Goal: Information Seeking & Learning: Learn about a topic

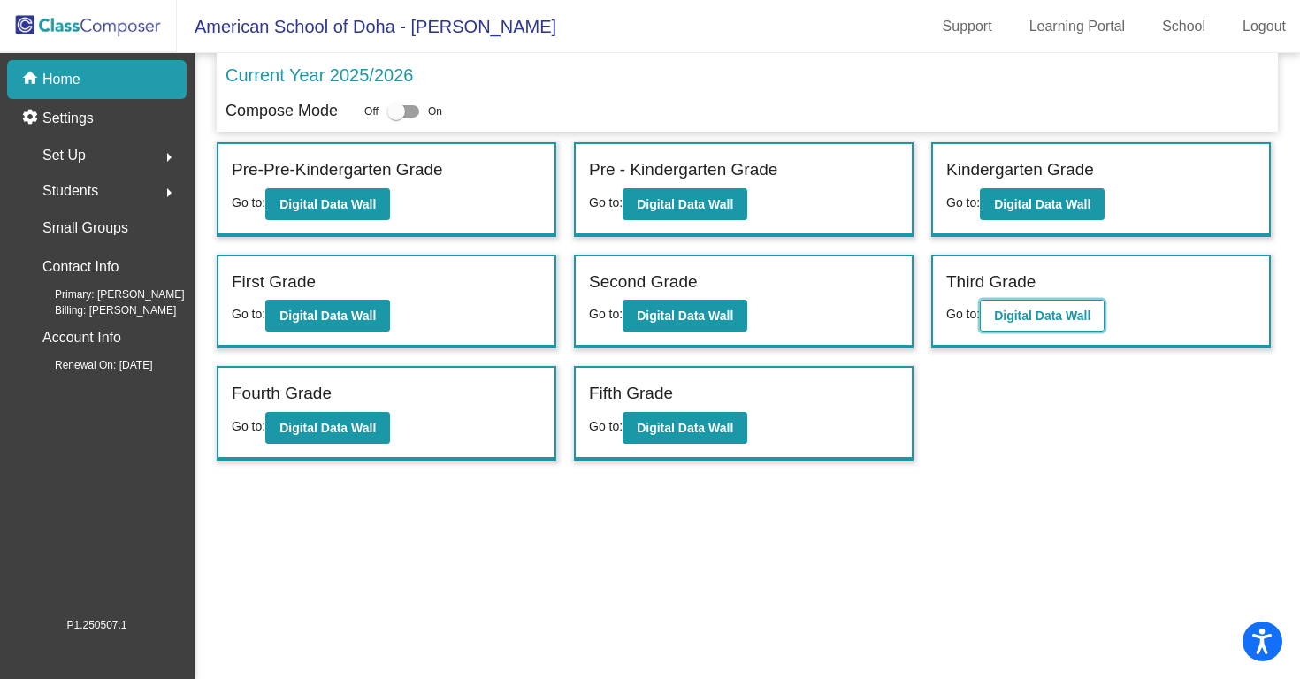
click at [1085, 310] on b "Digital Data Wall" at bounding box center [1042, 316] width 96 height 14
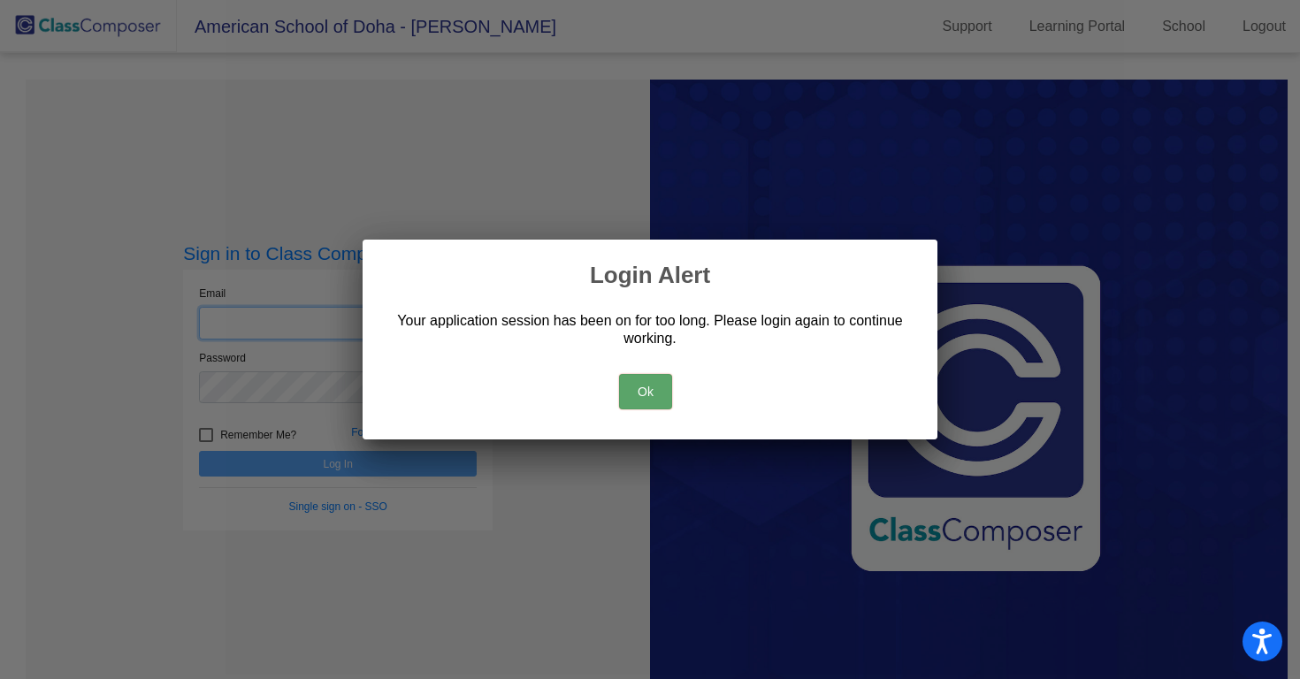
type input "[PERSON_NAME][EMAIL_ADDRESS][PERSON_NAME][DOMAIN_NAME]"
click at [643, 394] on button "Ok" at bounding box center [645, 391] width 53 height 35
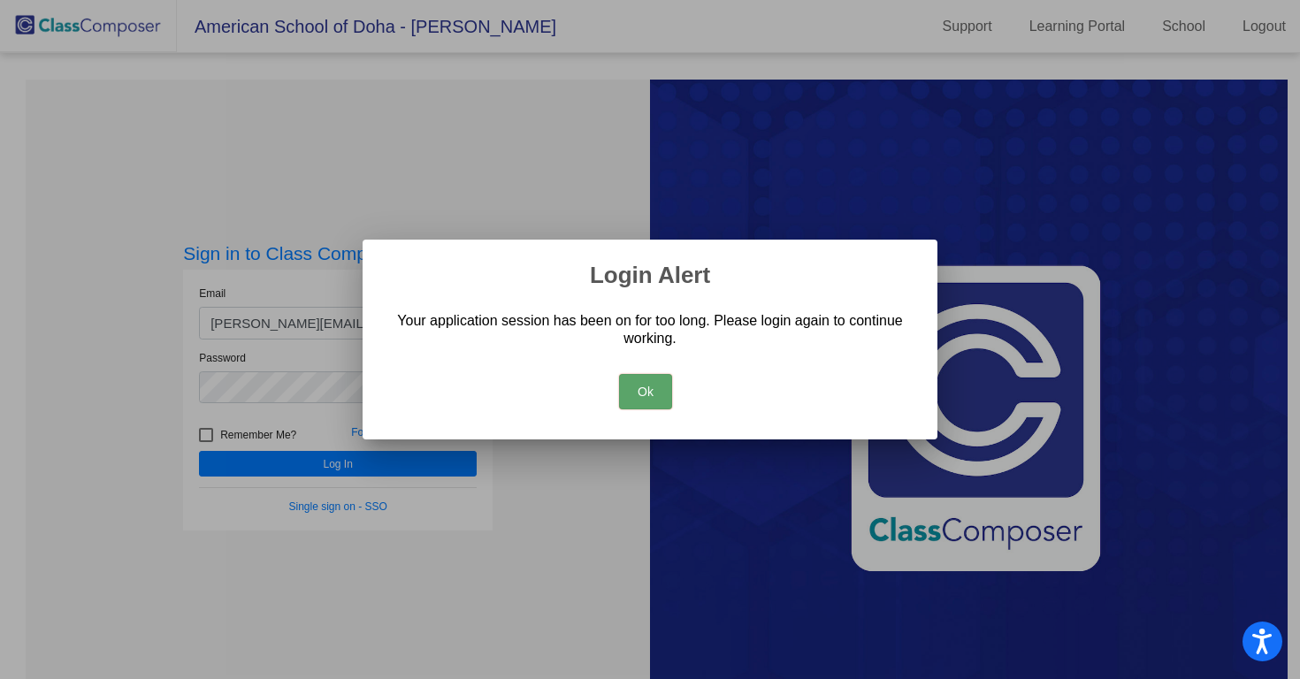
click at [304, 458] on div at bounding box center [650, 339] width 1300 height 679
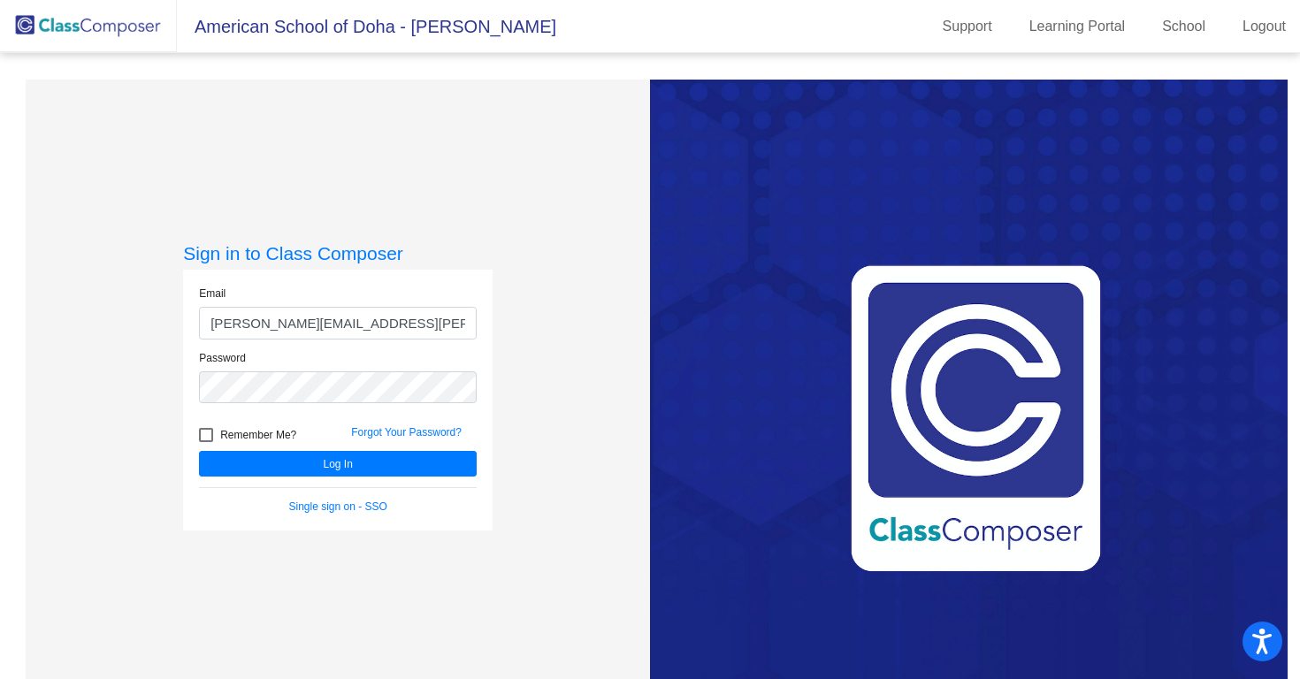
click at [429, 448] on div "Forgot Your Password?" at bounding box center [414, 438] width 152 height 27
click at [428, 459] on button "Log In" at bounding box center [338, 464] width 278 height 26
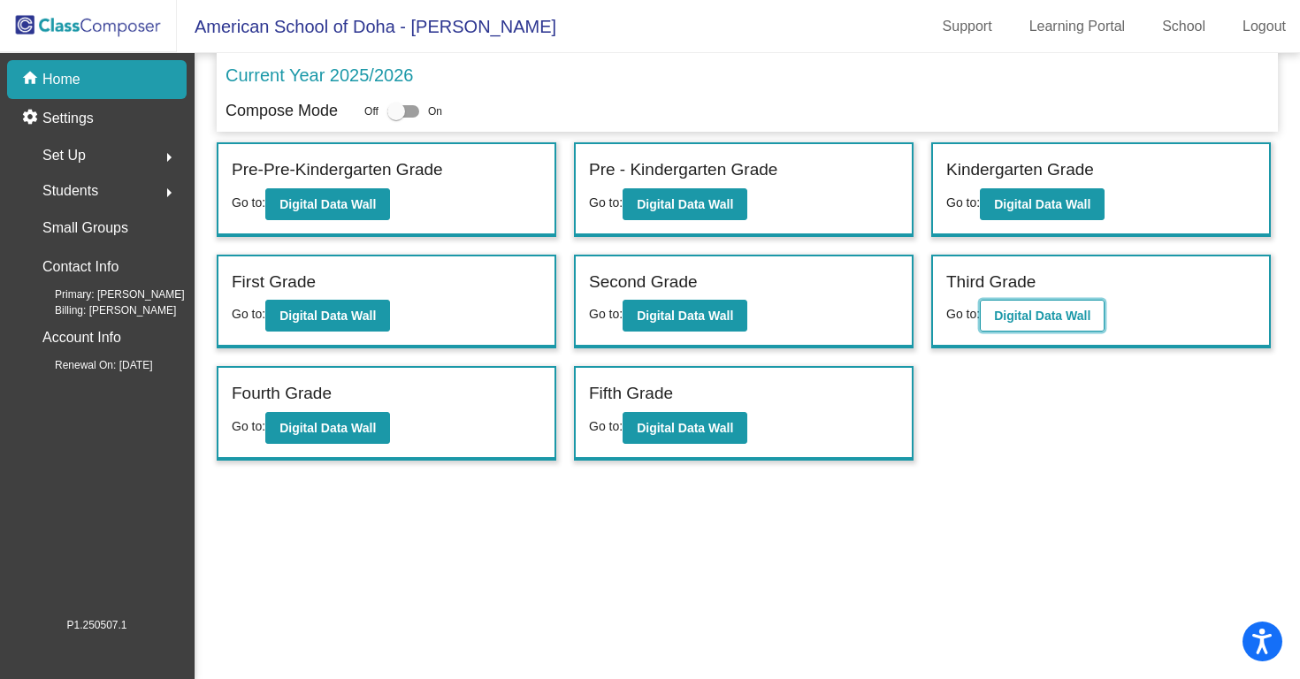
click at [1007, 321] on b "Digital Data Wall" at bounding box center [1042, 316] width 96 height 14
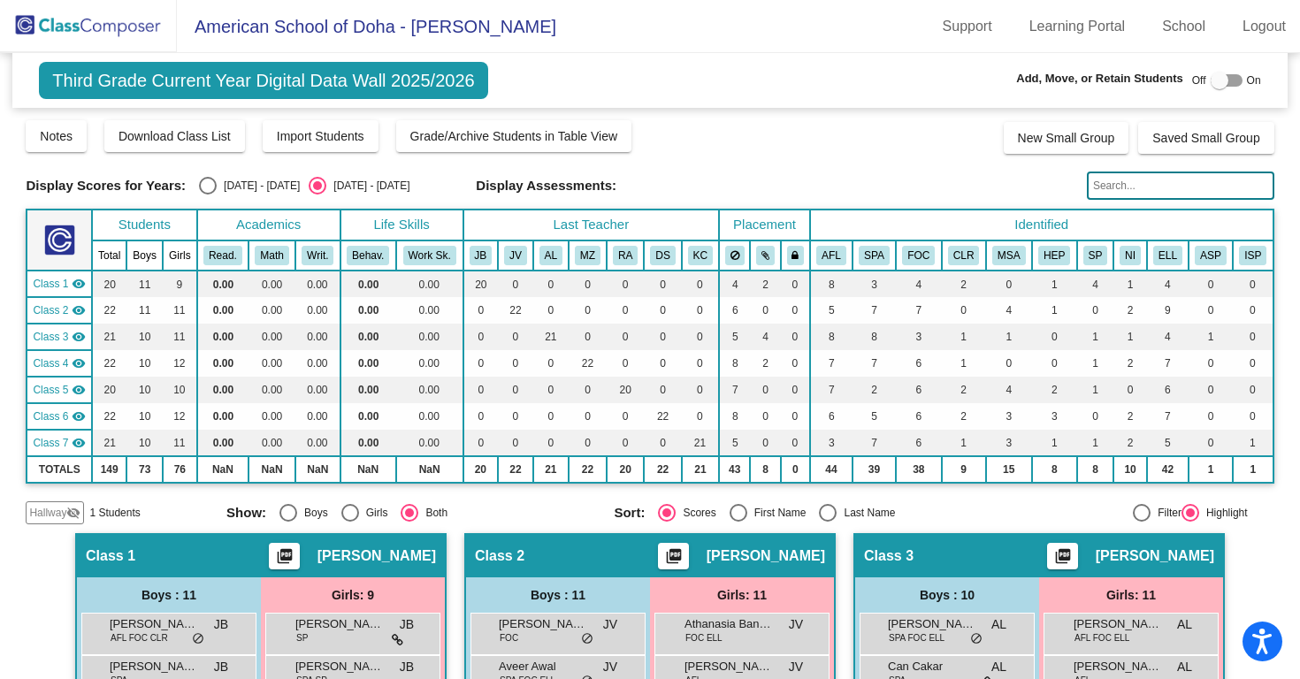
click at [235, 190] on div "[DATE] - [DATE]" at bounding box center [258, 186] width 83 height 16
click at [208, 195] on input "[DATE] - [DATE]" at bounding box center [207, 195] width 1 height 1
radio input "true"
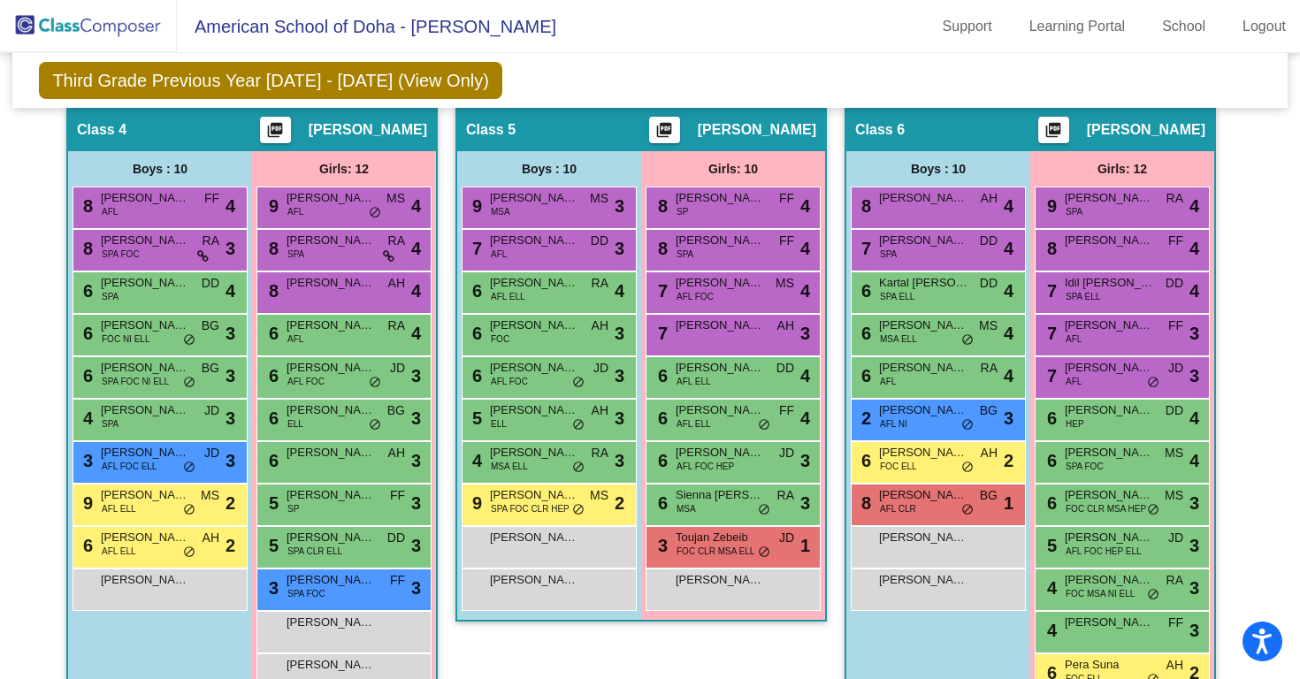
scroll to position [982, 0]
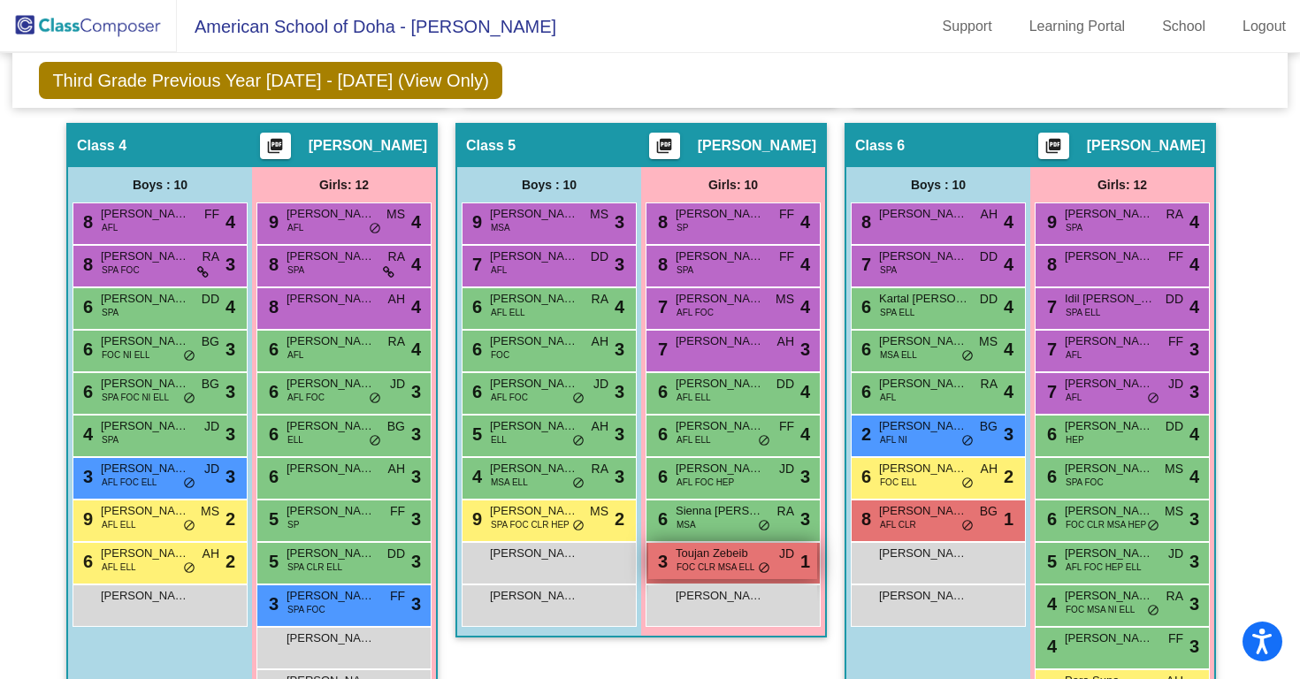
click at [677, 563] on span "FOC CLR MSA ELL" at bounding box center [716, 567] width 78 height 13
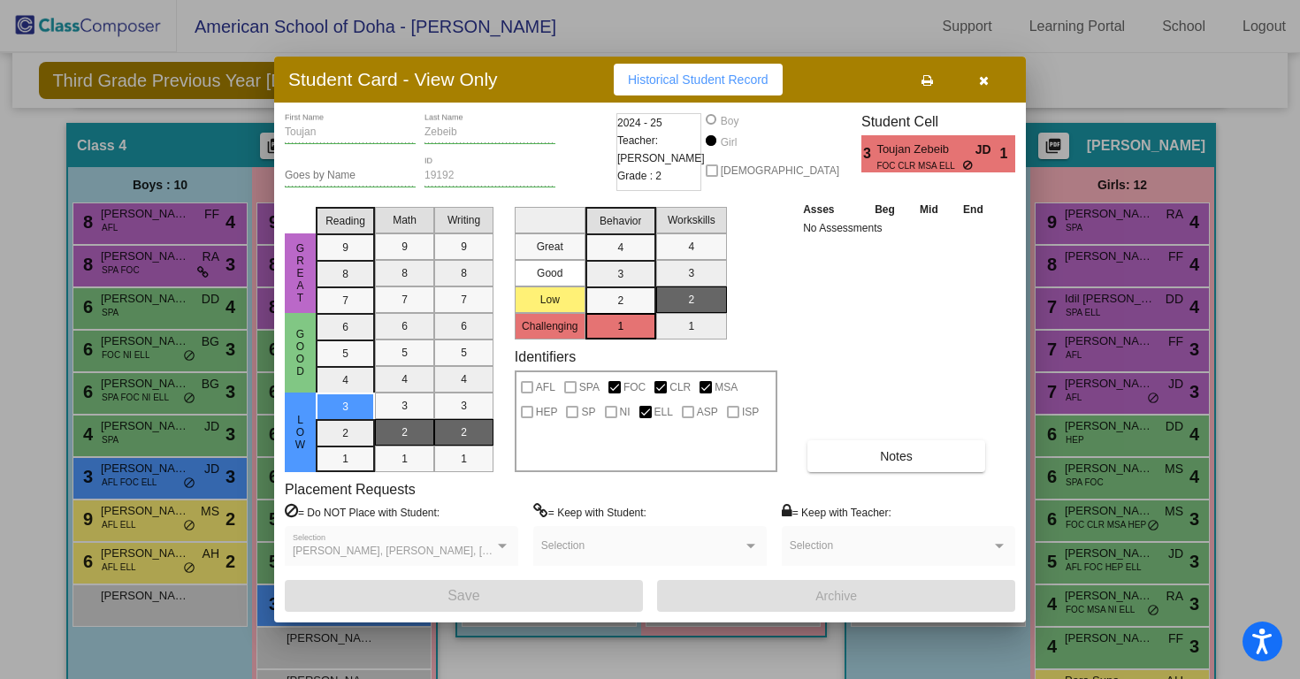
click at [974, 76] on button "button" at bounding box center [983, 80] width 57 height 32
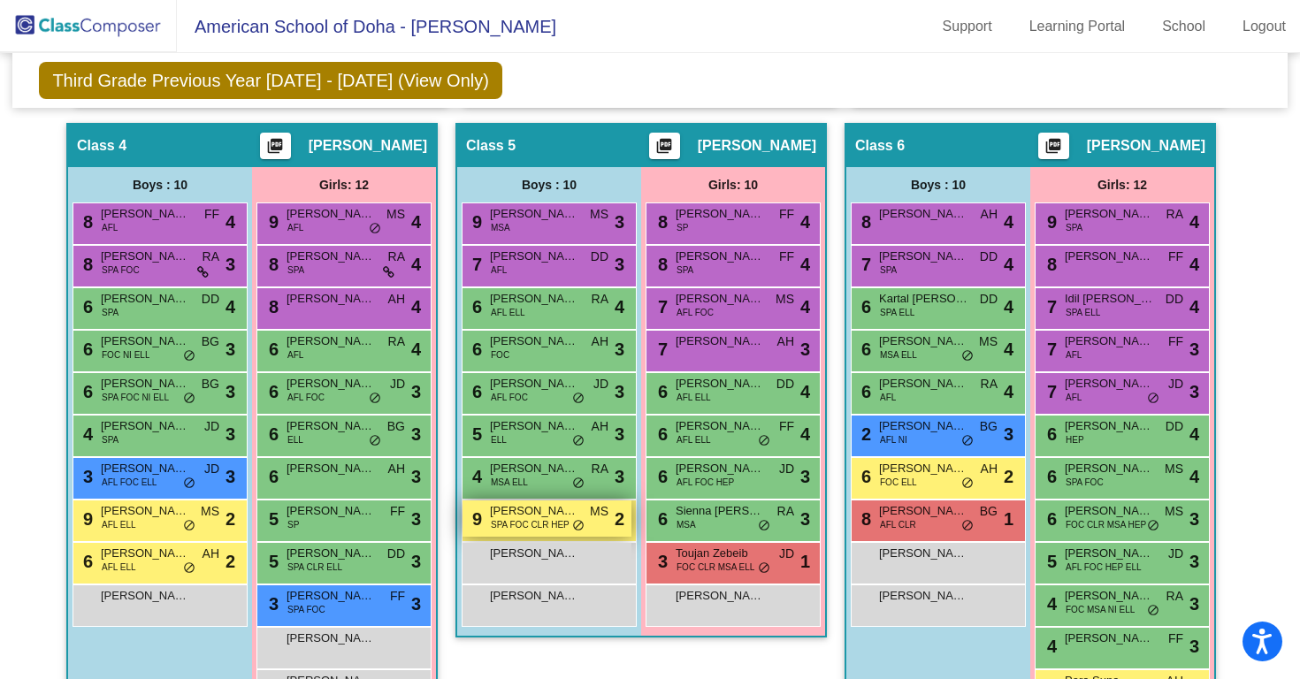
click at [537, 524] on span "SPA FOC CLR HEP" at bounding box center [530, 524] width 79 height 13
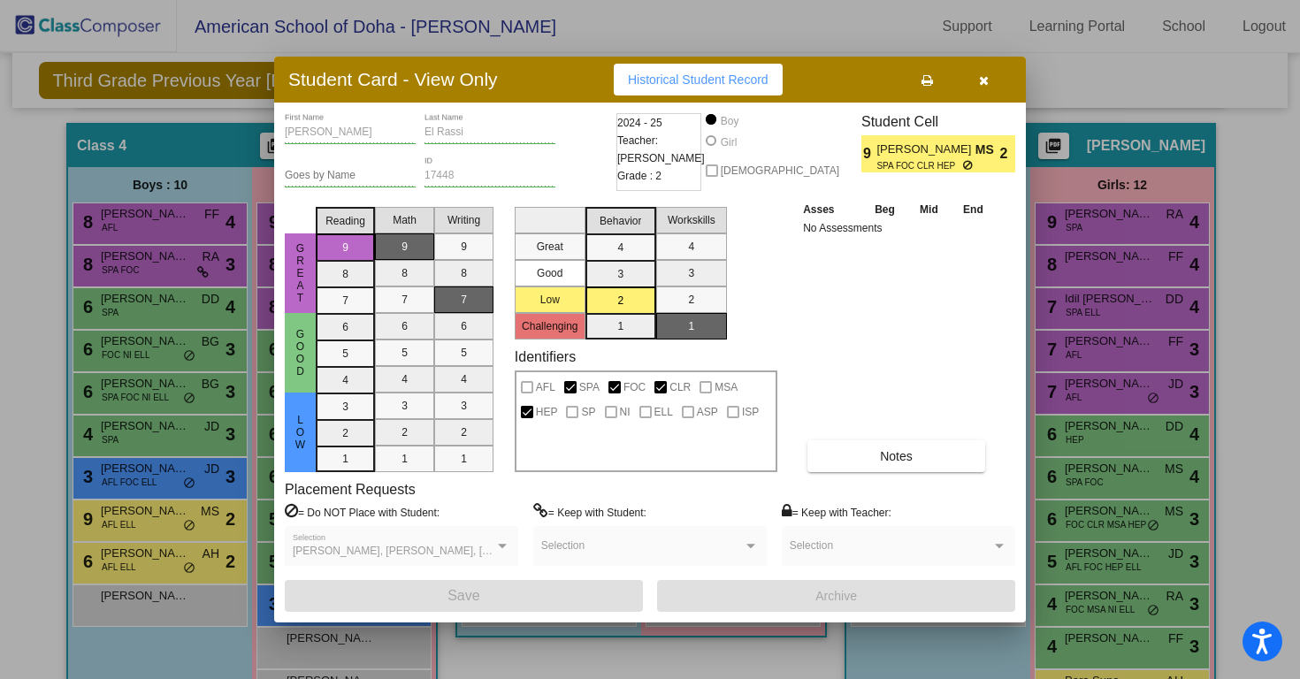
click at [977, 80] on button "button" at bounding box center [983, 80] width 57 height 32
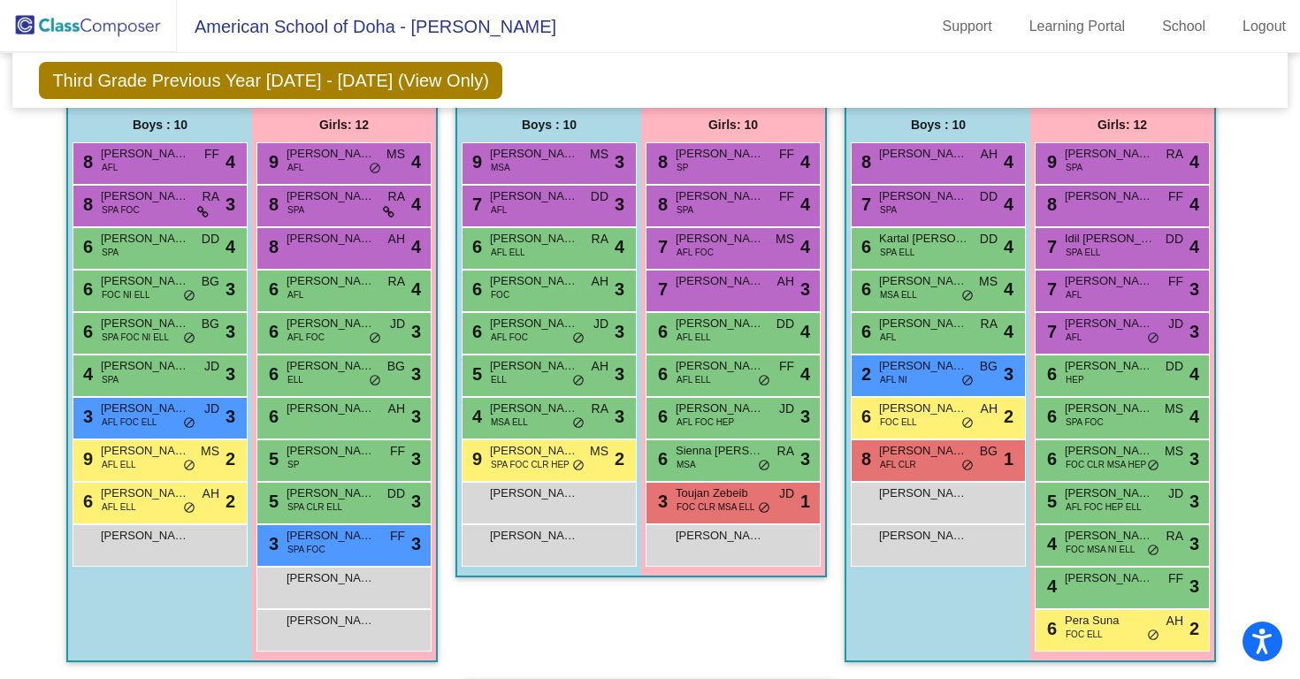
scroll to position [991, 0]
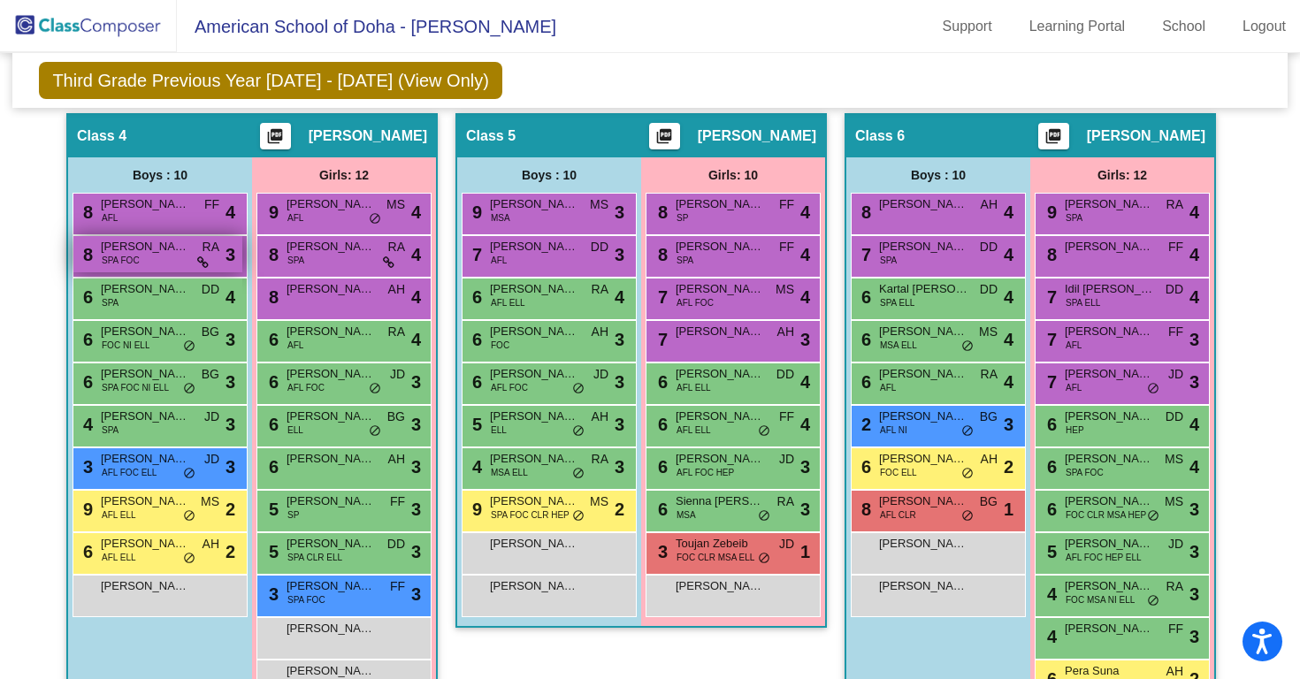
click at [141, 251] on span "[PERSON_NAME]" at bounding box center [145, 247] width 88 height 18
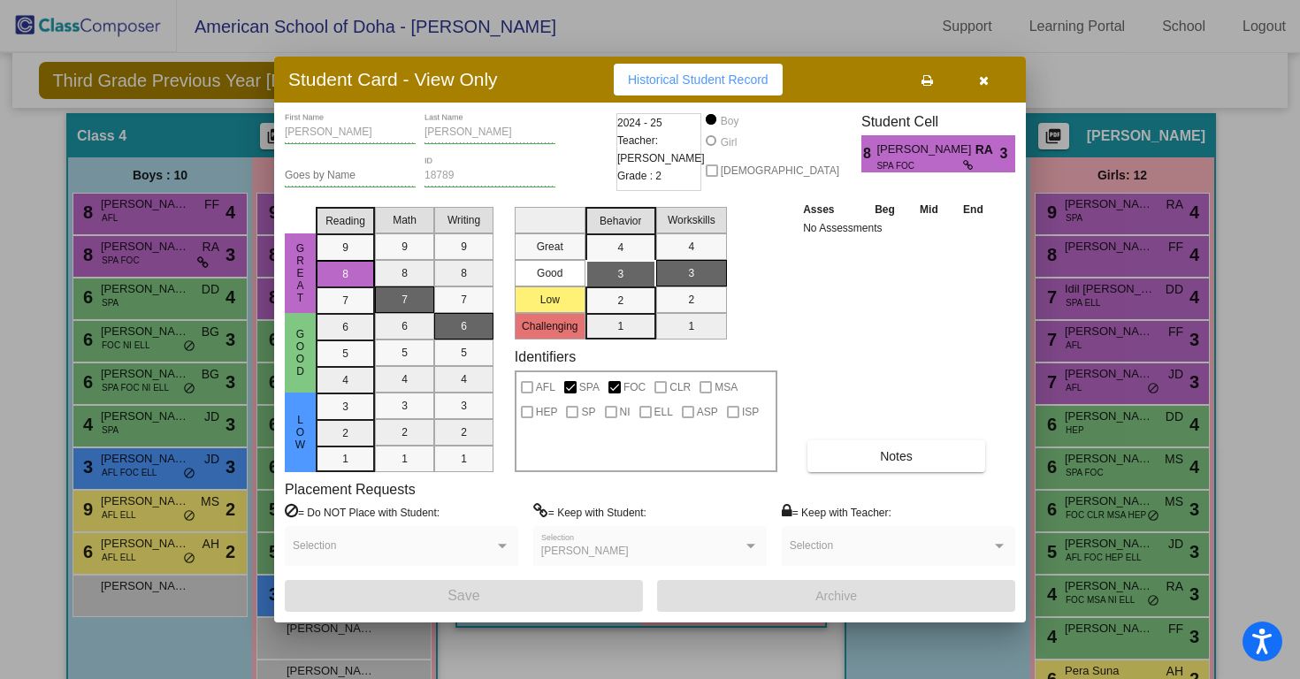
click at [974, 84] on button "button" at bounding box center [983, 80] width 57 height 32
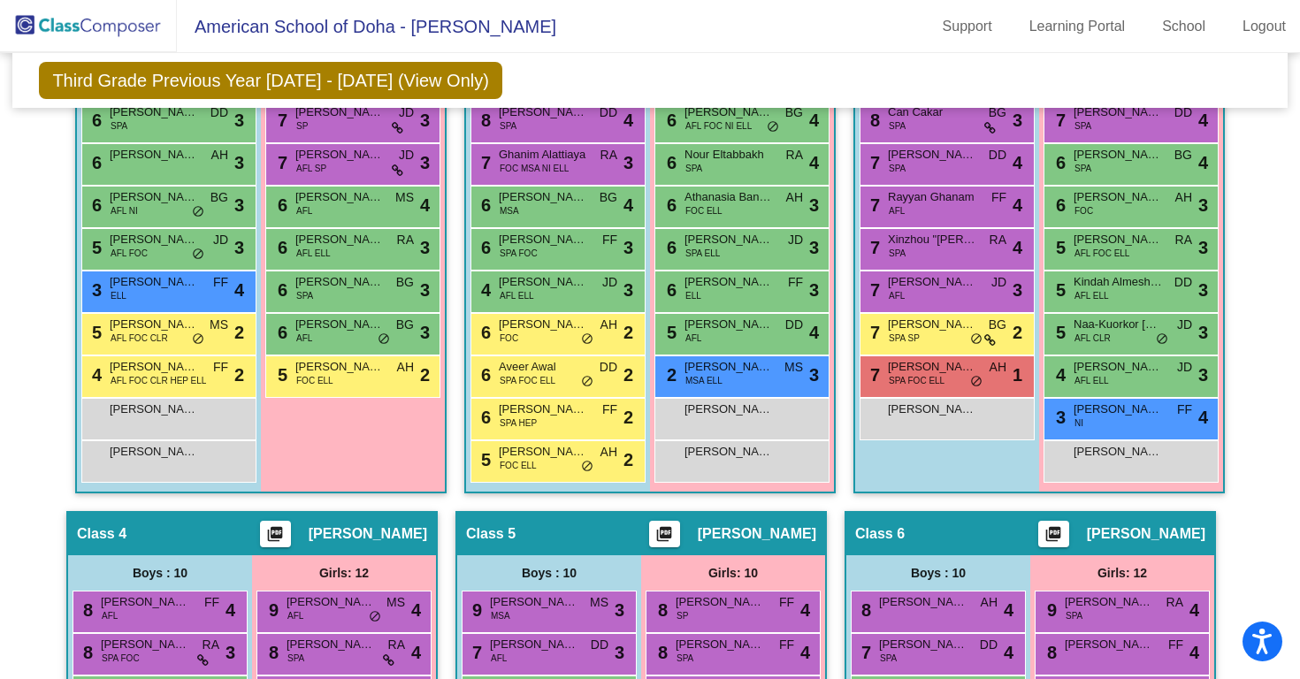
scroll to position [554, 0]
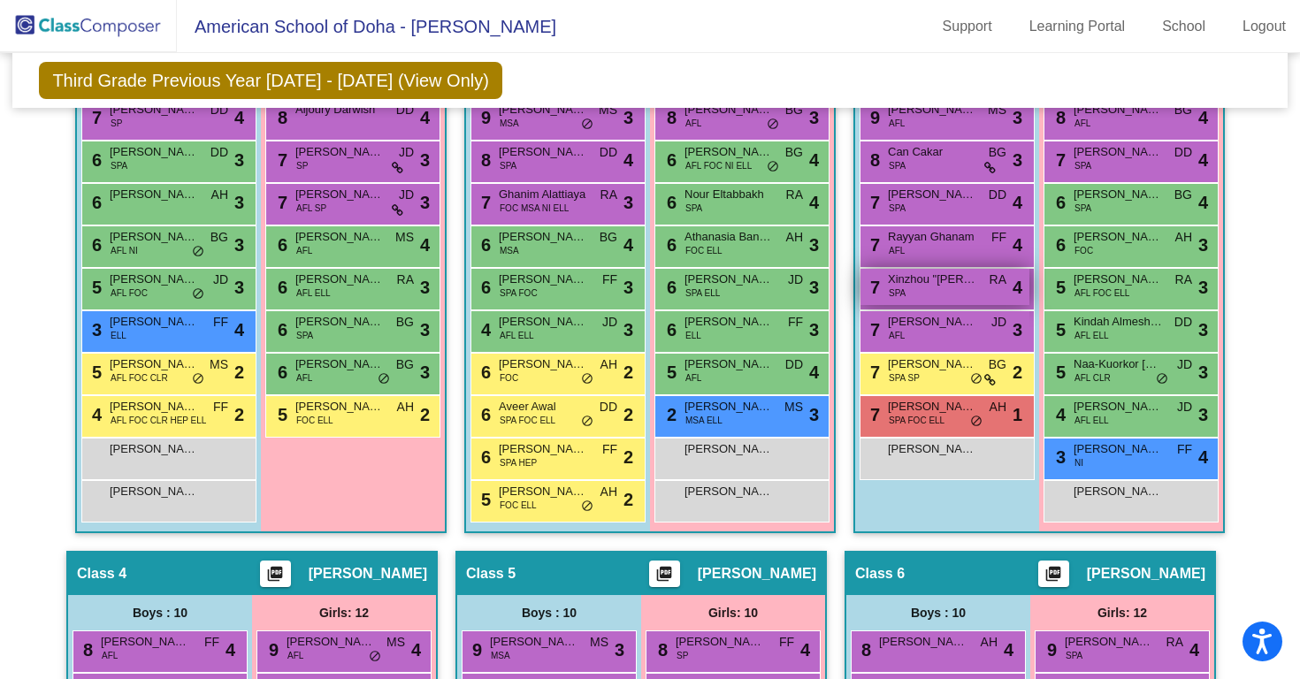
click at [901, 289] on div "7 Xinzhou "Dubey" [PERSON_NAME] SPA RA lock do_not_disturb_alt 4" at bounding box center [945, 287] width 169 height 36
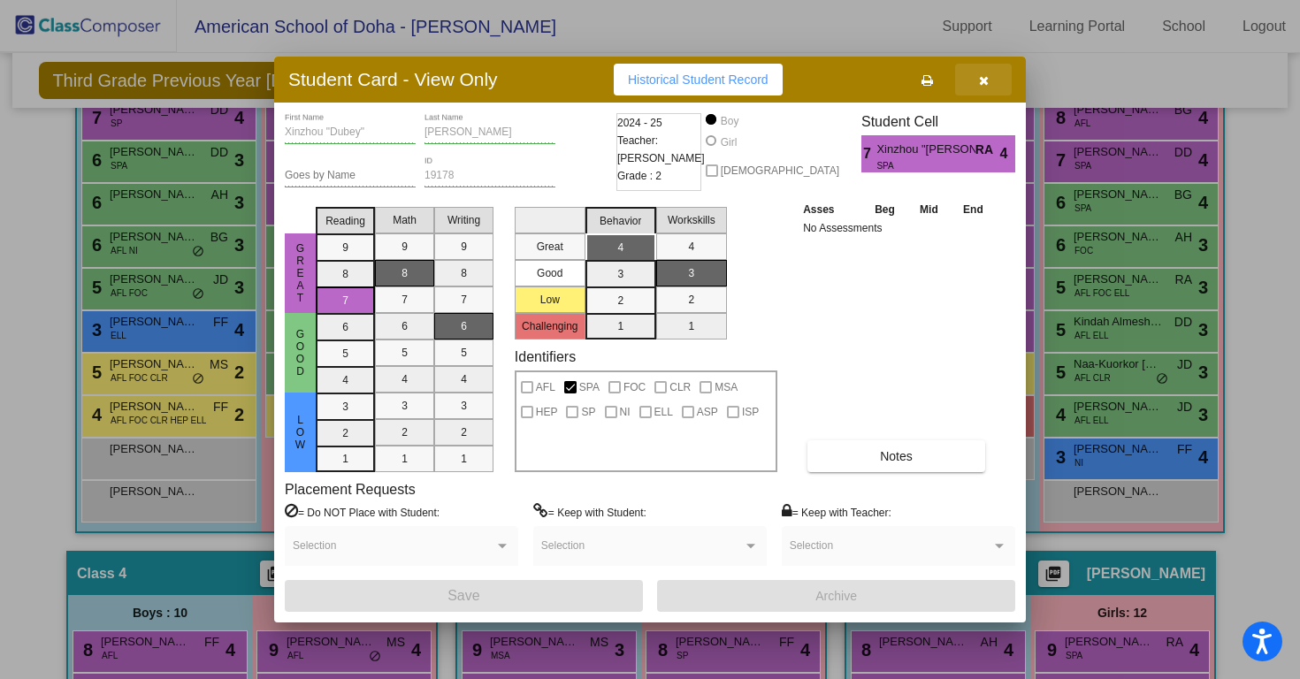
click at [994, 83] on button "button" at bounding box center [983, 80] width 57 height 32
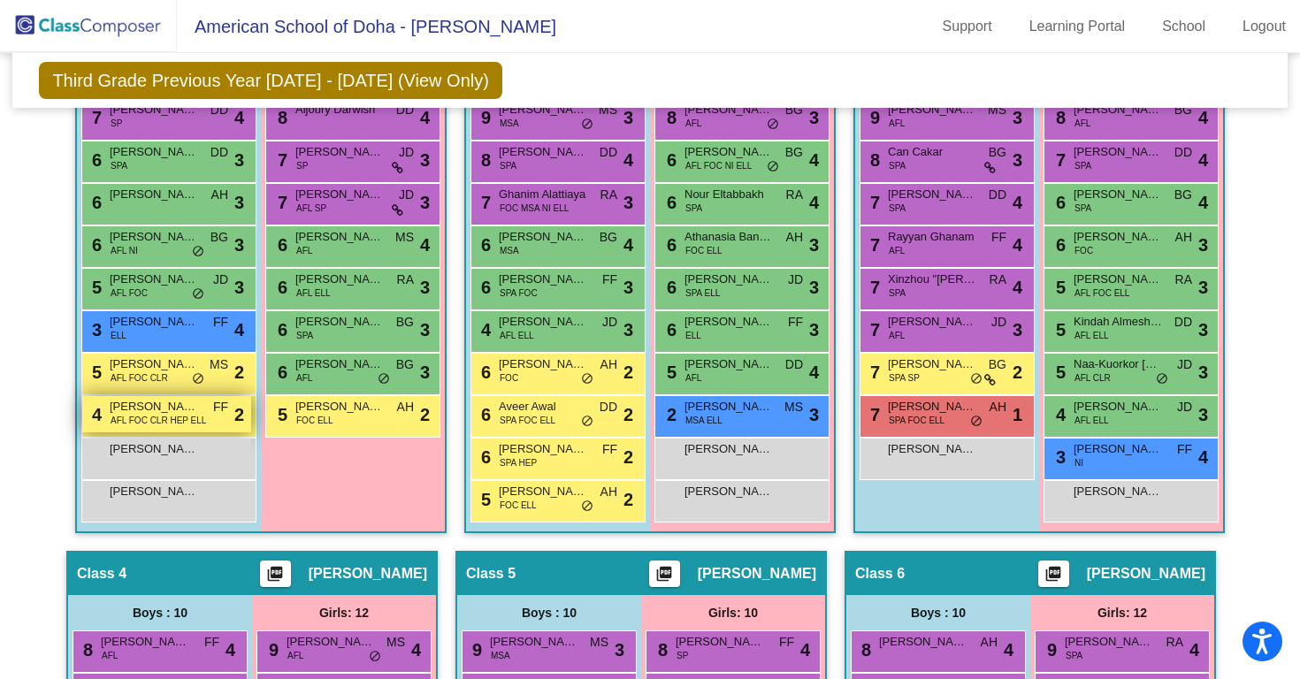
scroll to position [0, 0]
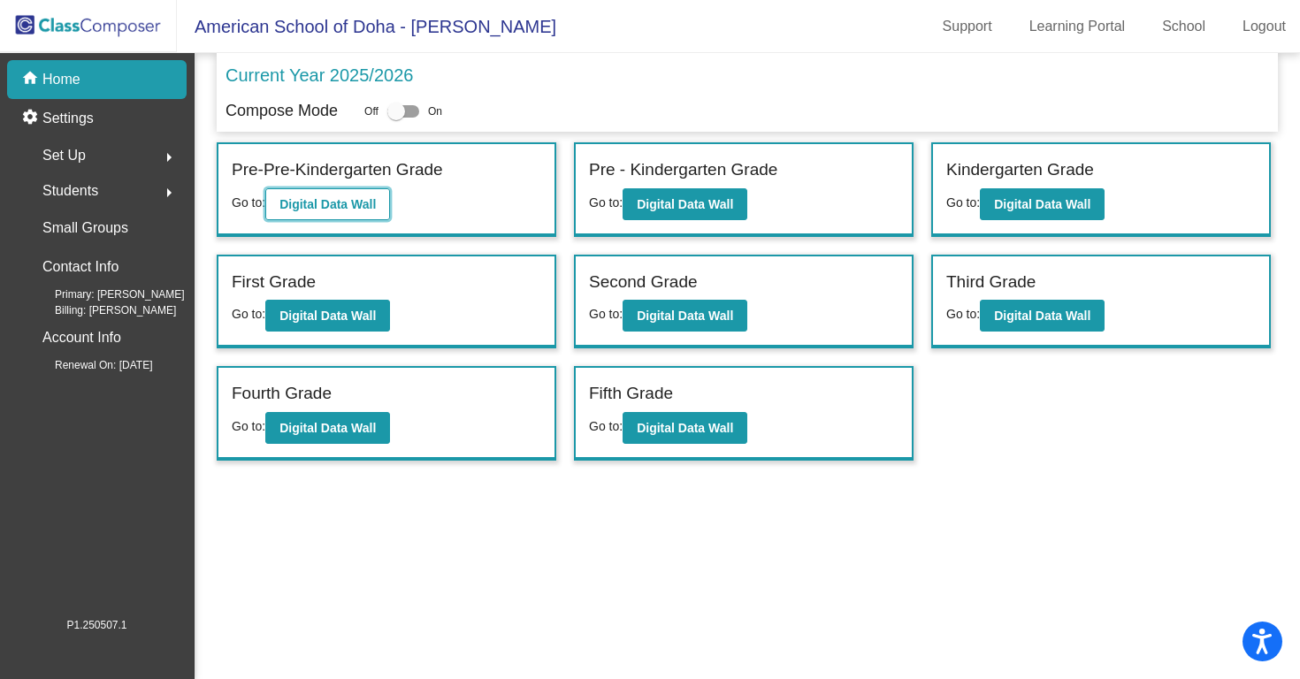
click at [380, 193] on button "Digital Data Wall" at bounding box center [327, 204] width 125 height 32
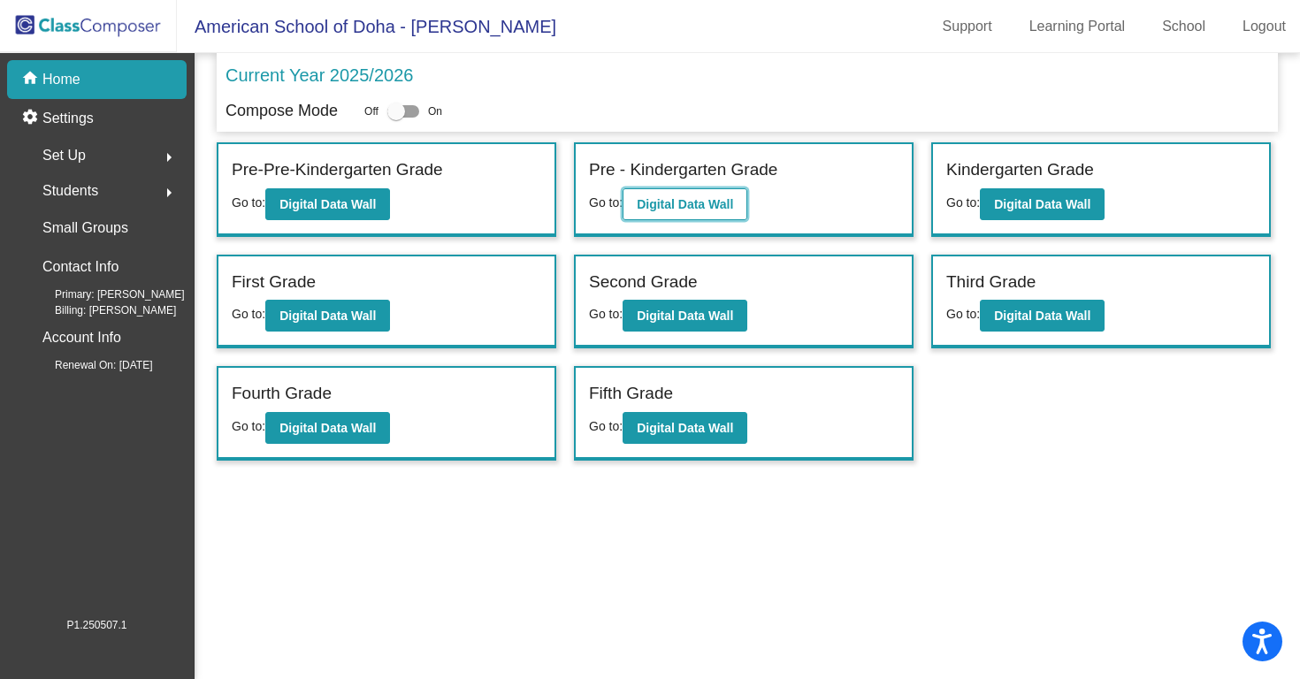
click at [708, 218] on button "Digital Data Wall" at bounding box center [685, 204] width 125 height 32
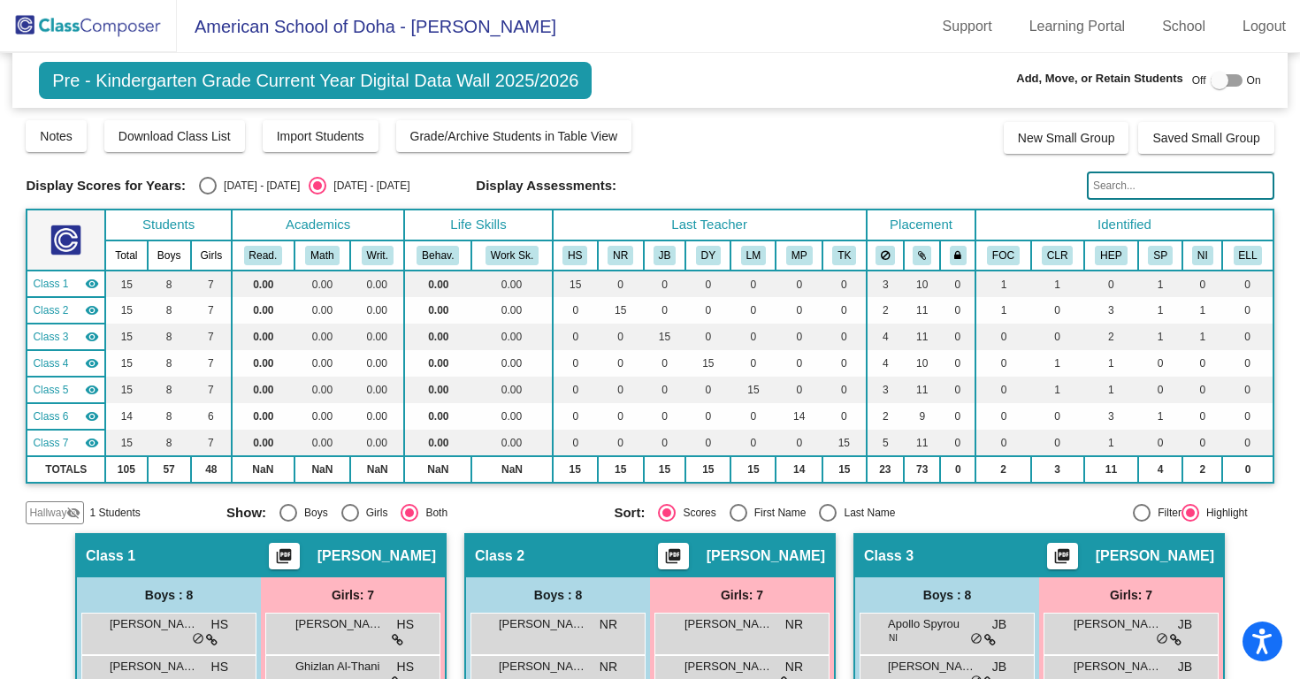
click at [242, 191] on div "[DATE] - [DATE]" at bounding box center [258, 186] width 83 height 16
click at [208, 195] on input "[DATE] - [DATE]" at bounding box center [207, 195] width 1 height 1
radio input "true"
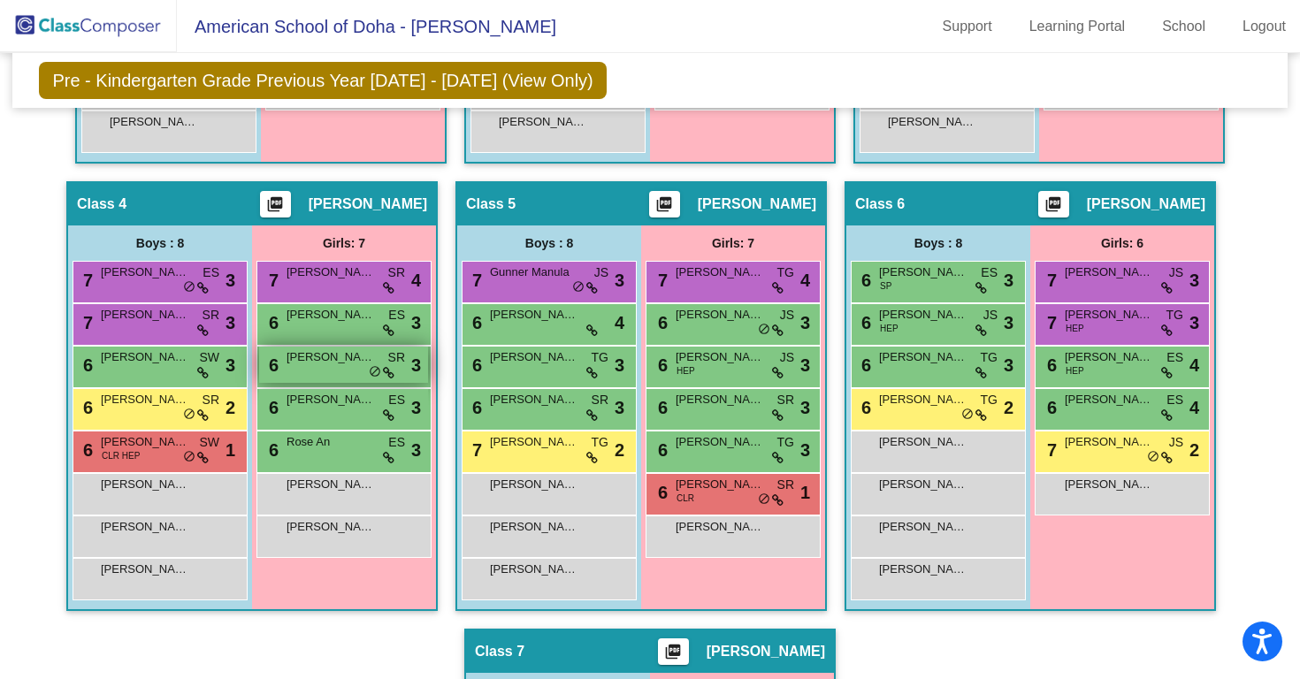
scroll to position [800, 0]
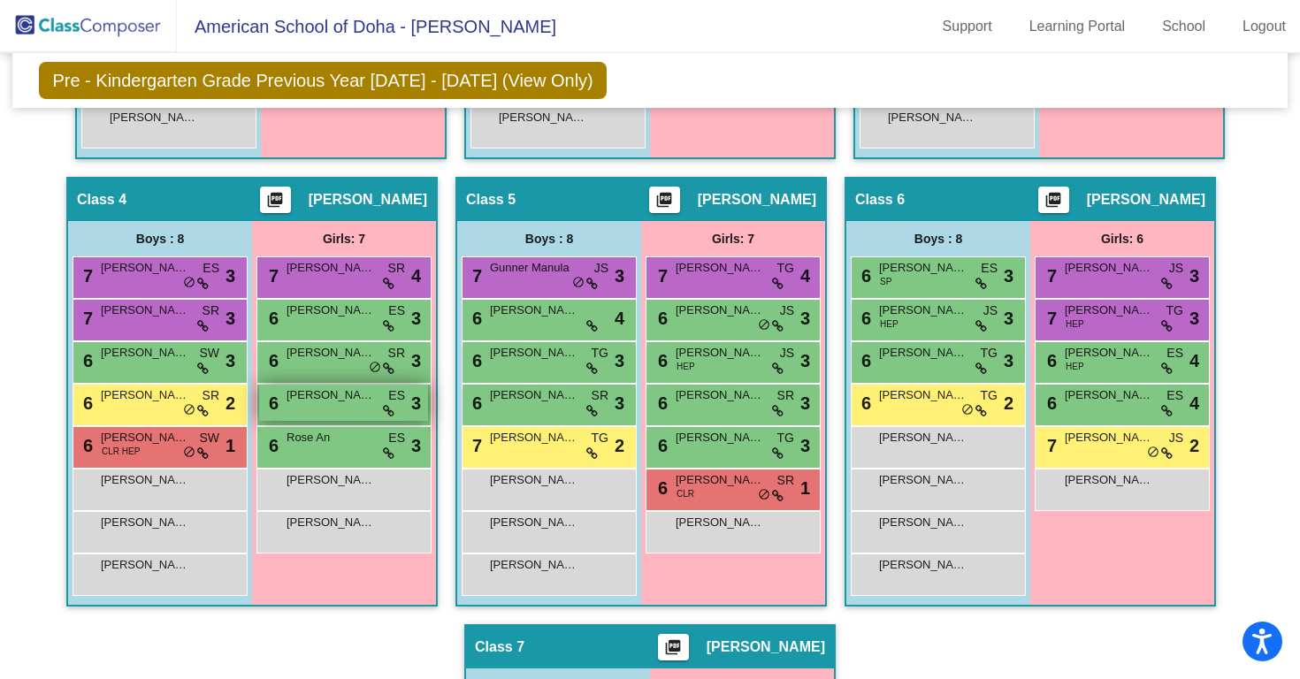
click at [331, 409] on div "6 [PERSON_NAME] ES lock do_not_disturb_alt 3" at bounding box center [343, 403] width 169 height 36
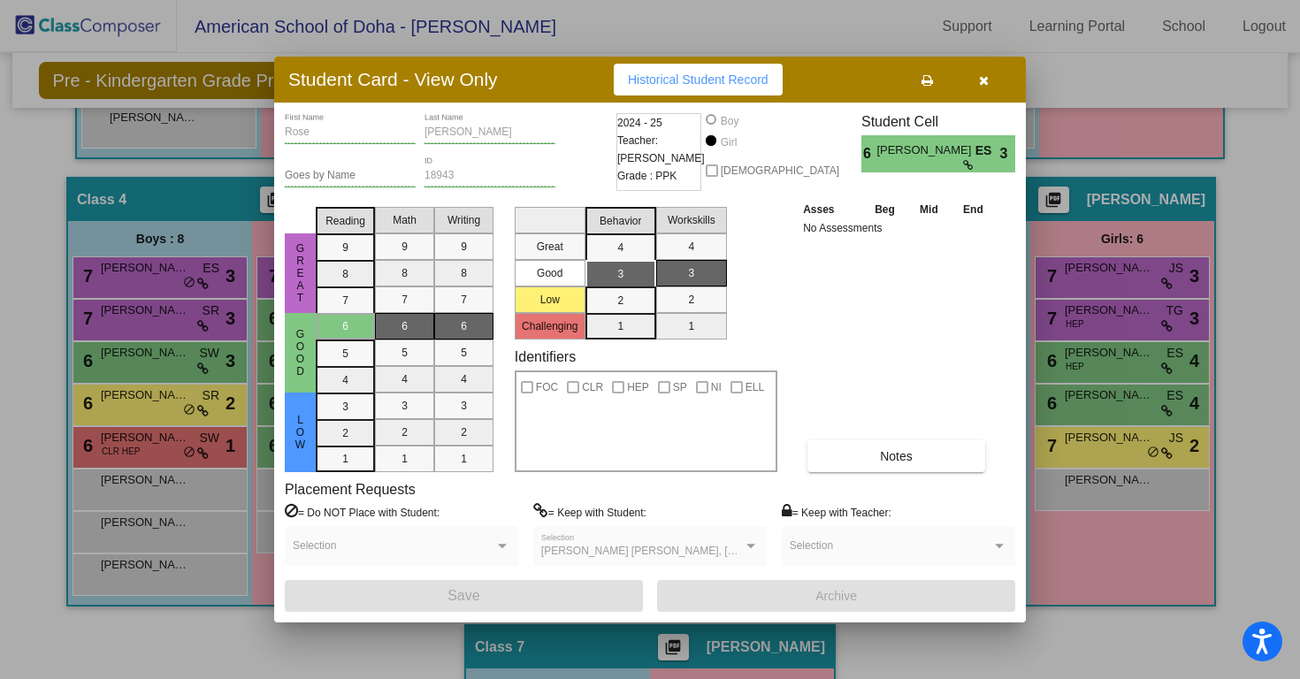
click at [991, 83] on button "button" at bounding box center [983, 80] width 57 height 32
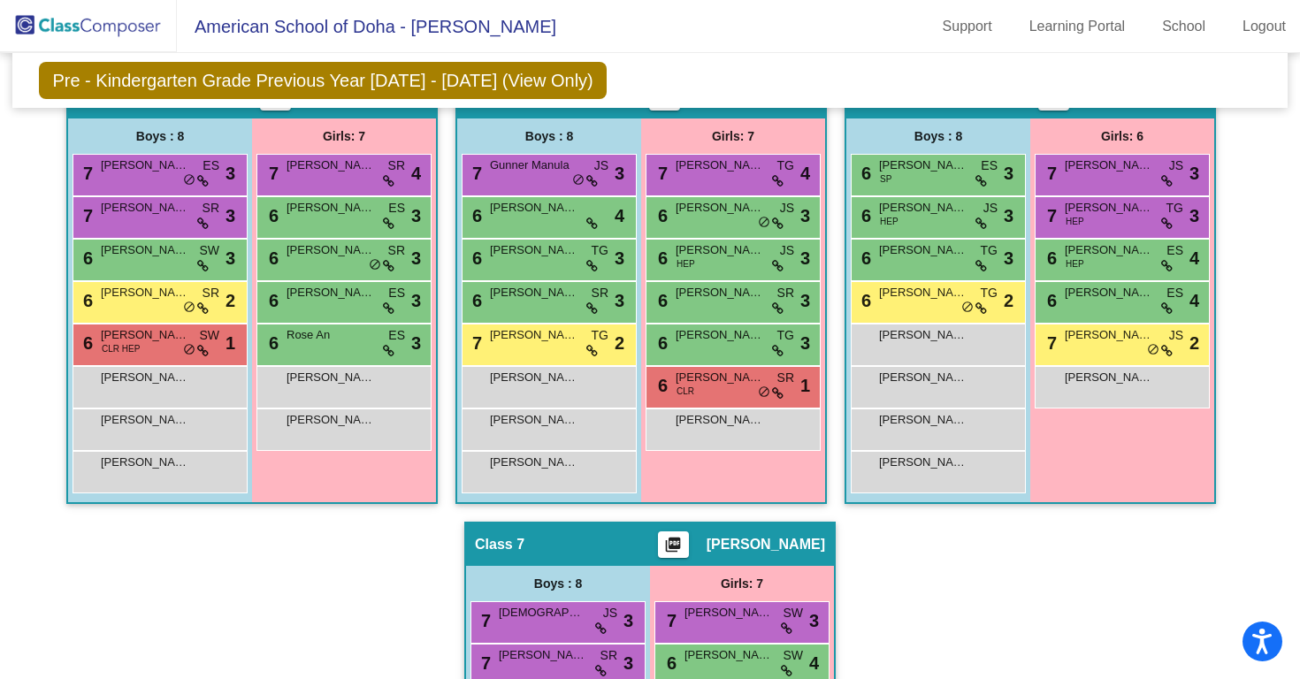
scroll to position [60, 0]
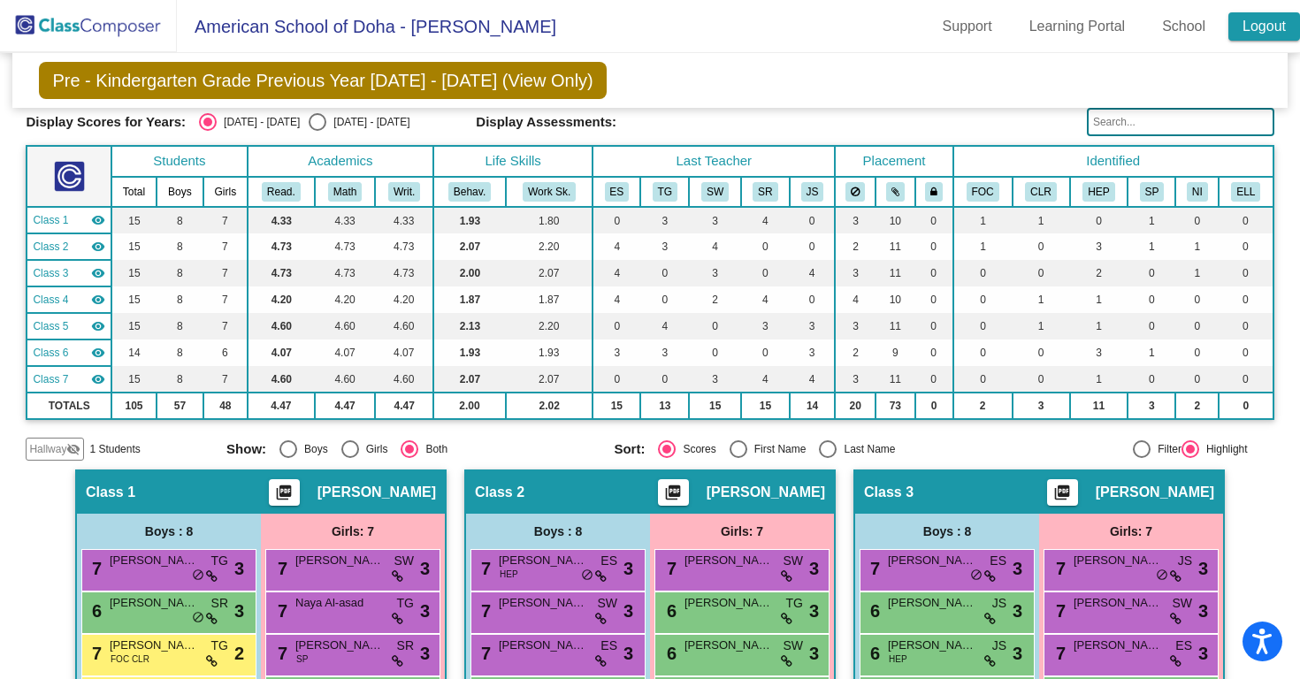
click at [1252, 33] on link "Logout" at bounding box center [1265, 26] width 72 height 28
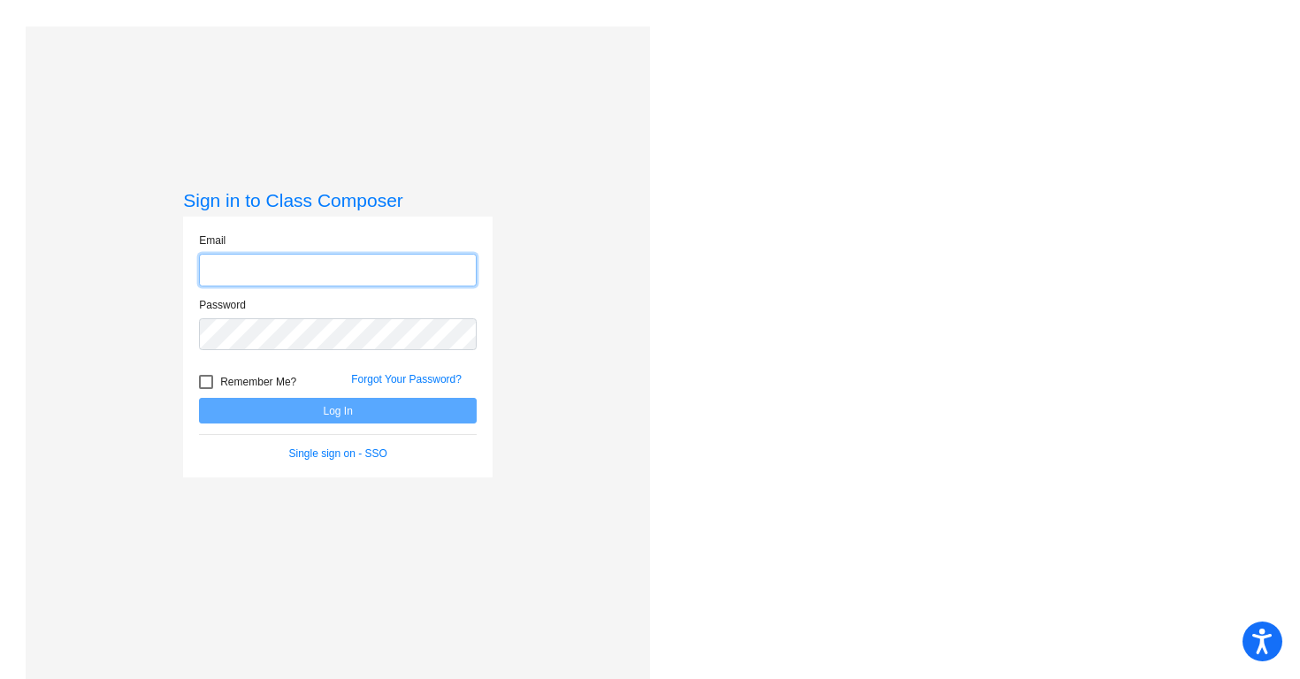
type input "[PERSON_NAME][EMAIL_ADDRESS][PERSON_NAME][DOMAIN_NAME]"
